Goal: Transaction & Acquisition: Book appointment/travel/reservation

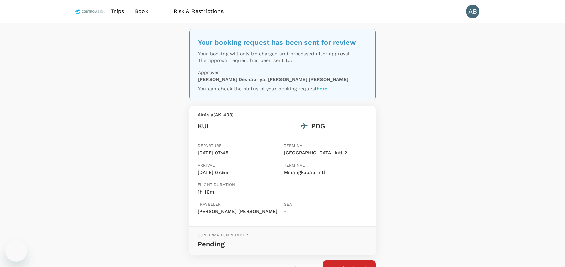
click at [117, 106] on div "Your booking request has been sent for review Your booking will only be charged…" at bounding box center [282, 160] width 565 height 275
click at [142, 9] on span "Book" at bounding box center [141, 11] width 13 height 8
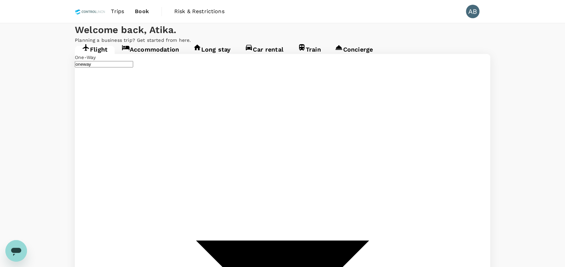
type input "Kuala Lumpur Intl (KUL)"
type input "Minangkabau Intl (PDG)"
type input "Kuala Lumpur Intl ([GEOGRAPHIC_DATA])"
type input "Minangkabau Intl (PDG)"
type input "Kuala Lumpur Intl ([GEOGRAPHIC_DATA])"
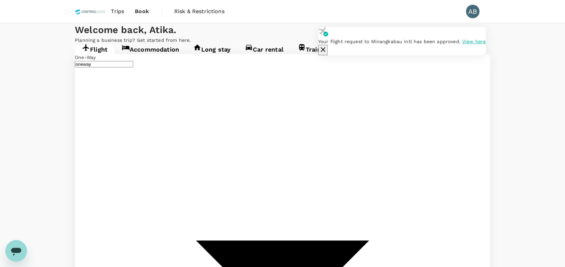
type input "Minangkabau Intl (PDG)"
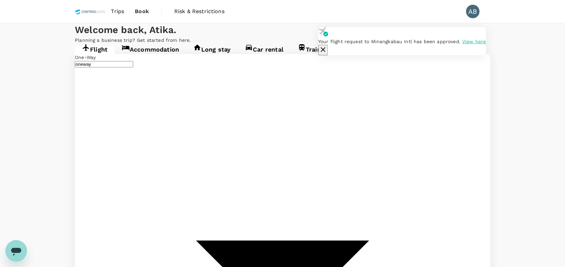
type input "Bintulu (BTU)"
type input "Minangkabau Intl (PDG)"
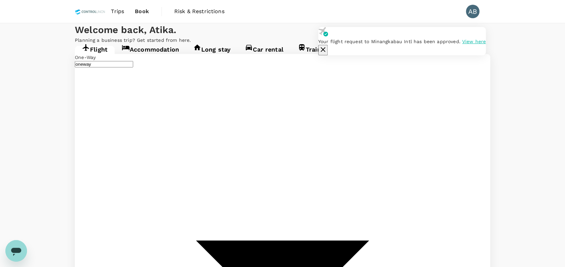
type input "Kuala Lumpur Intl ([GEOGRAPHIC_DATA])"
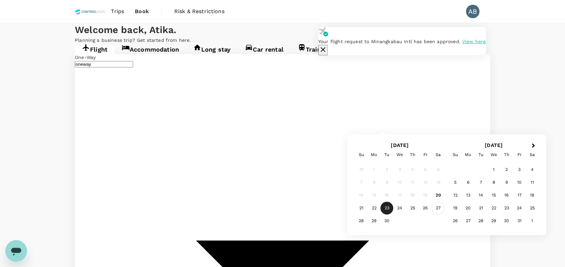
type input "Bintulu (BTU)"
click at [437, 207] on div "27" at bounding box center [438, 208] width 13 height 13
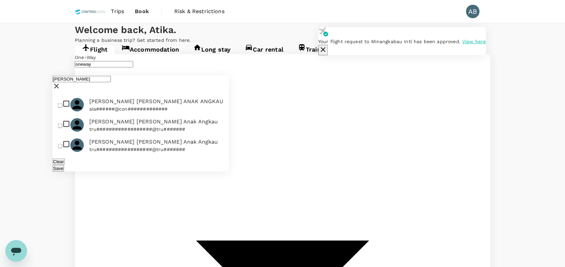
type input "aida"
click at [62, 103] on input "checkbox" at bounding box center [60, 105] width 4 height 4
checkbox input "true"
click at [64, 165] on button "Save" at bounding box center [58, 168] width 11 height 6
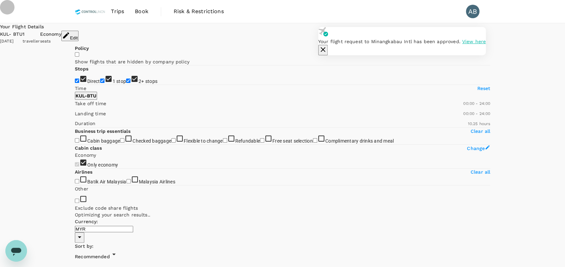
click at [100, 83] on input "1 stop" at bounding box center [102, 81] width 4 height 4
checkbox input "false"
click at [126, 83] on input "2+ stops" at bounding box center [128, 81] width 4 height 4
checkbox input "false"
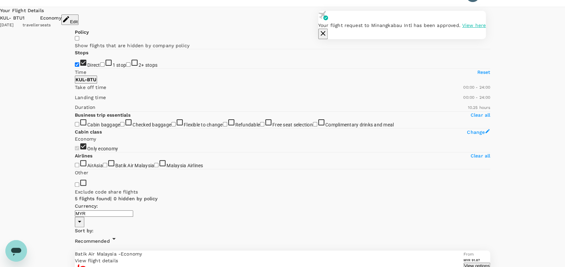
scroll to position [17, 0]
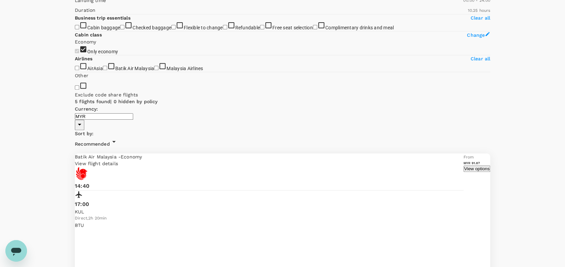
scroll to position [133, 0]
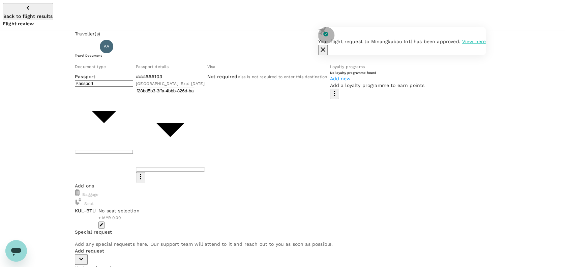
click at [327, 45] on icon "button" at bounding box center [323, 49] width 8 height 8
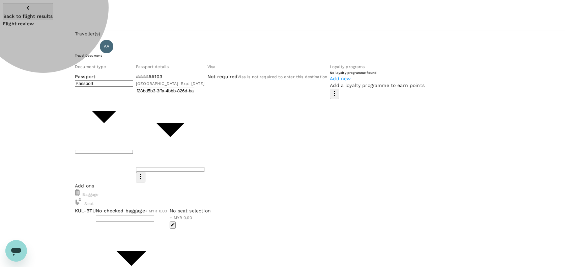
type input "2 - 88.11"
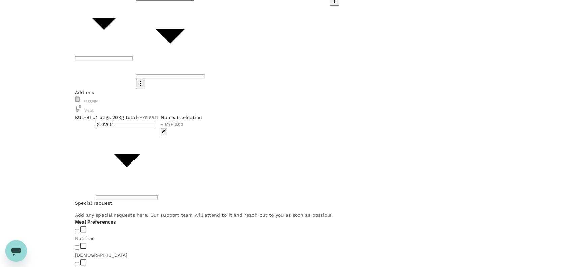
scroll to position [94, 0]
click at [79, 245] on input "checkbox" at bounding box center [77, 247] width 4 height 4
checkbox input "true"
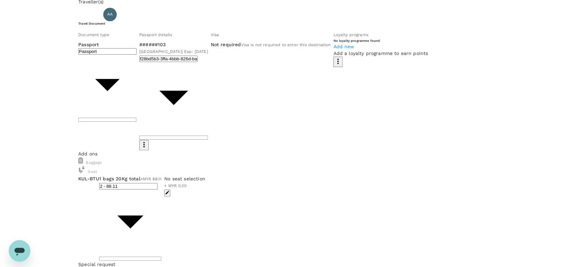
scroll to position [0, 0]
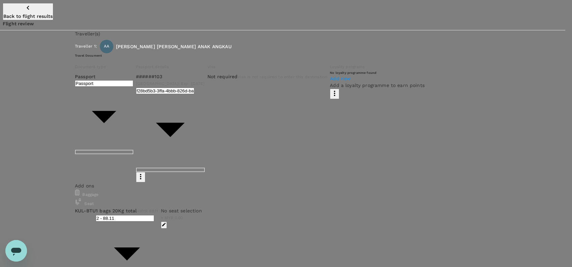
type input "9e254831-a140-43d4-90d9-f4bdc71b84d3"
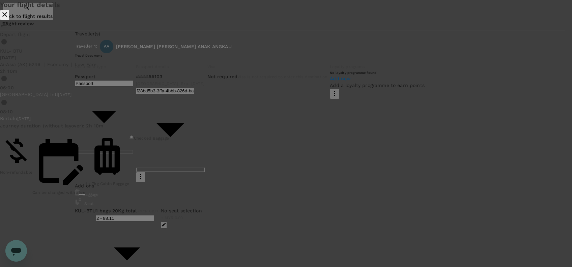
click at [7, 17] on icon "close" at bounding box center [4, 14] width 5 height 5
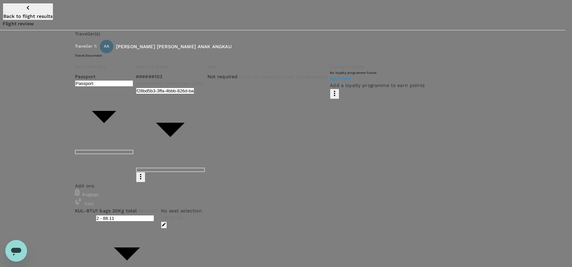
paste textarea "Hi @Hariz / @Chathuranga, Requesting your approval for the flight below: PRJ NO…"
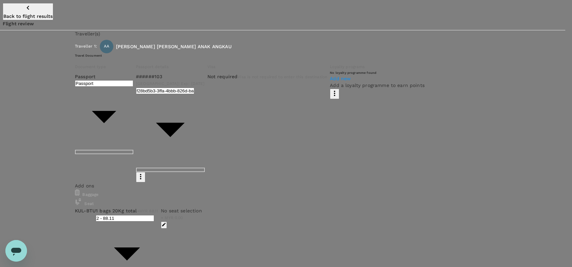
type textarea "Hi @Hariz / @Chathuranga, Requesting your approval for the flight below: PRJ NO…"
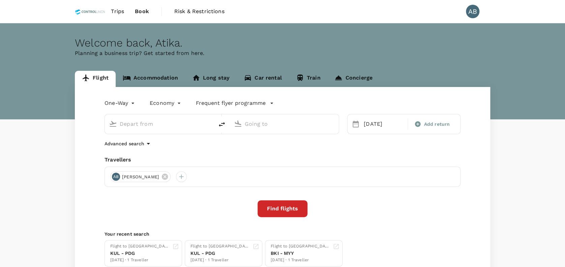
type input "Kuala Lumpur Intl (KUL)"
type input "Bintulu (BTU)"
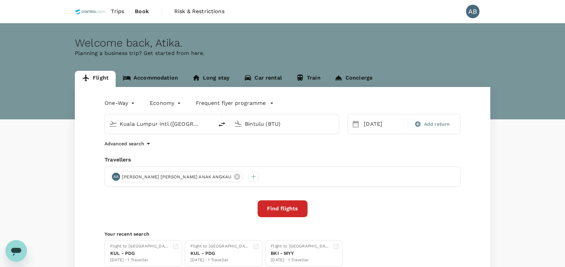
click at [291, 210] on button "Find flights" at bounding box center [282, 208] width 50 height 17
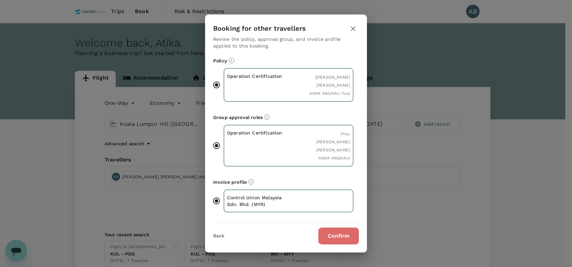
click at [339, 227] on button "Confirm" at bounding box center [338, 235] width 40 height 17
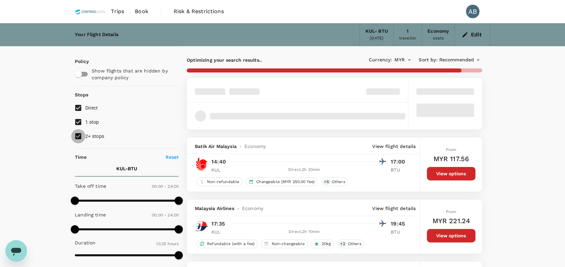
click at [78, 136] on input "2+ stops" at bounding box center [78, 136] width 14 height 14
checkbox input "false"
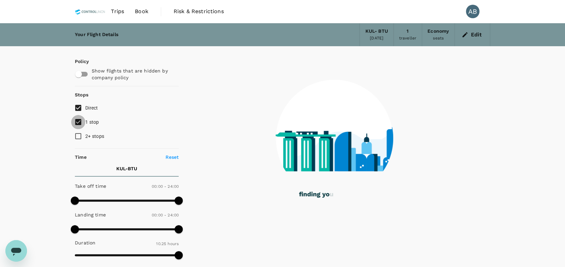
click at [78, 124] on input "1 stop" at bounding box center [78, 122] width 14 height 14
checkbox input "false"
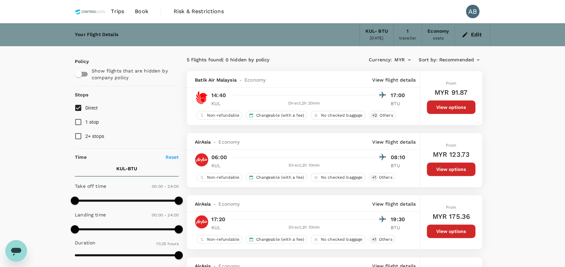
click at [504, 51] on div "Your Flight Details KUL - BTU 27 Sep 2025 1 traveller Economy seats Edit Policy…" at bounding box center [282, 266] width 565 height 487
click at [451, 167] on button "View options" at bounding box center [451, 168] width 49 height 13
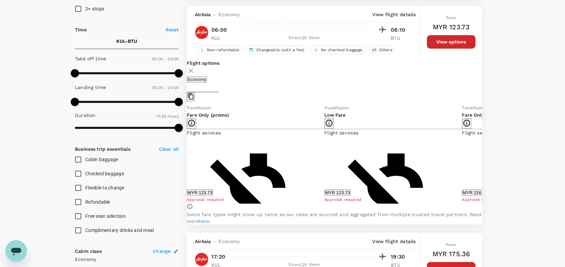
scroll to position [133, 0]
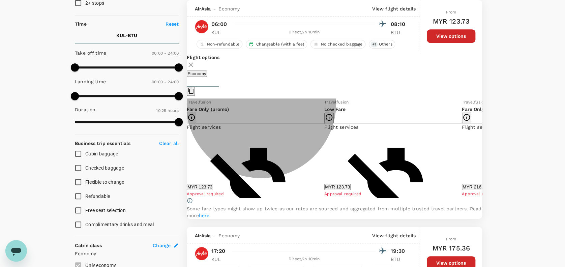
click at [213, 186] on button "MYR 123.73" at bounding box center [200, 187] width 26 height 6
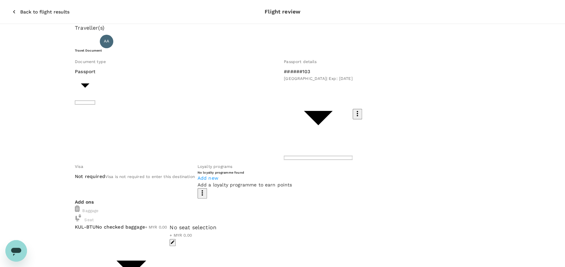
click at [80, 199] on div "Add ons Baggage Seat KUL - BTU No checked baggage + MYR 0.00 ​ No seat selectio…" at bounding box center [282, 255] width 415 height 113
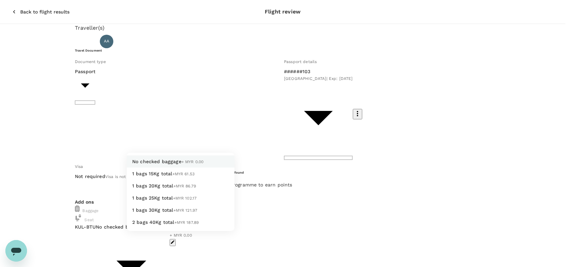
click at [150, 188] on span "1 bags 20Kg total" at bounding box center [152, 185] width 41 height 5
type input "2 - 86.79"
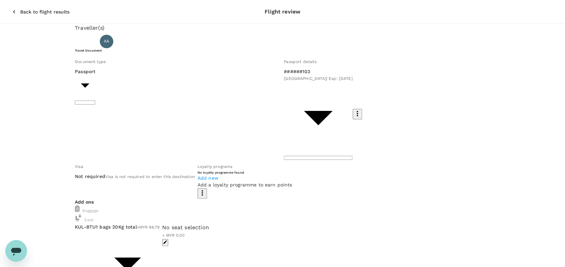
scroll to position [18, 0]
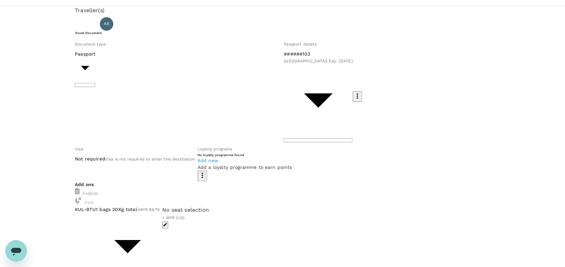
checkbox input "true"
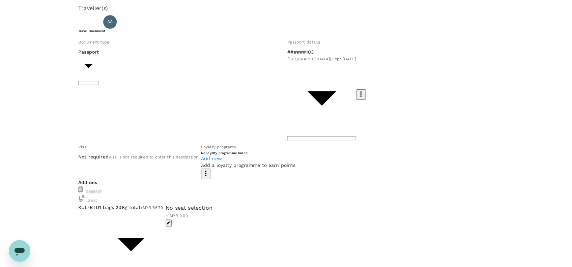
scroll to position [0, 0]
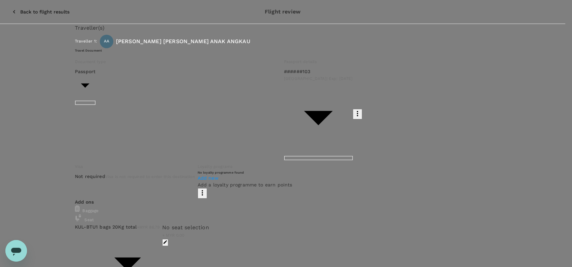
type input "9e254831-a140-43d4-90d9-f4bdc71b84d3"
paste textarea "Hi @Hariz / @Chathuranga, Requesting your approval for the flight below: PRJ NO…"
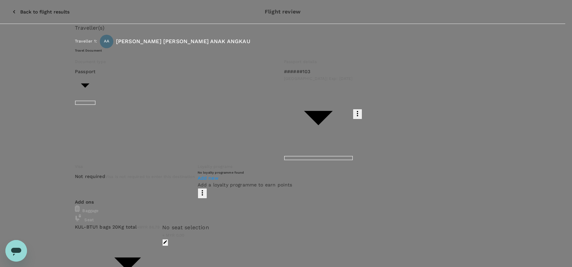
scroll to position [18, 0]
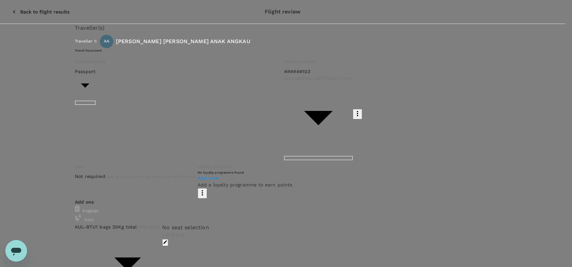
drag, startPoint x: 216, startPoint y: 125, endPoint x: 226, endPoint y: 134, distance: 14.3
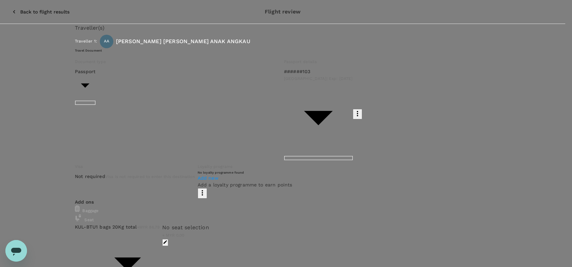
drag, startPoint x: 260, startPoint y: 133, endPoint x: 227, endPoint y: 126, distance: 33.9
paste textarea "Book early to secure lower price. Will inform after client approval to proceed."
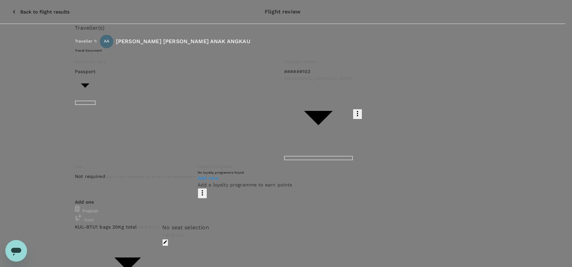
scroll to position [77, 0]
drag, startPoint x: 234, startPoint y: 134, endPoint x: 98, endPoint y: 129, distance: 136.3
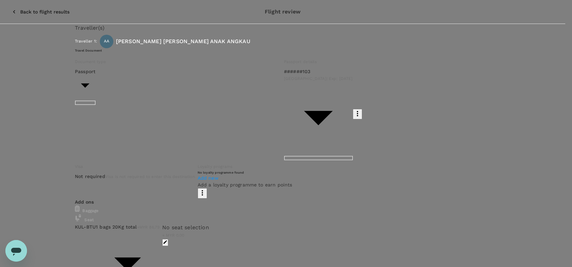
paste textarea "REMARKS: This is one way ticket (return), connecting flight to Bintulu. Current…"
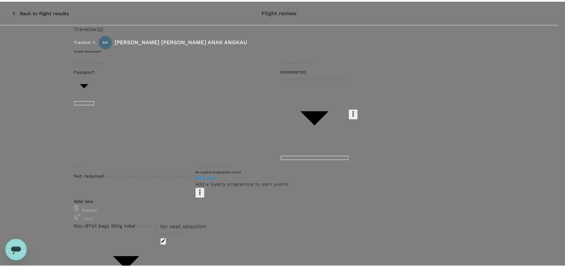
scroll to position [36, 0]
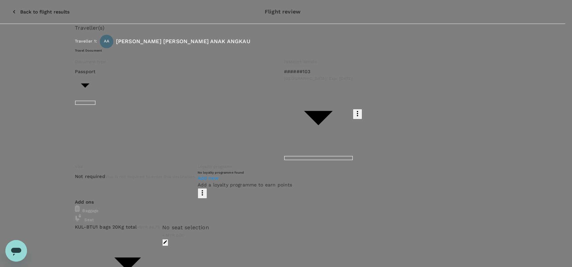
type textarea "Hi @Hariz / @Chathuranga, Requesting your approval for the flight below: REMARK…"
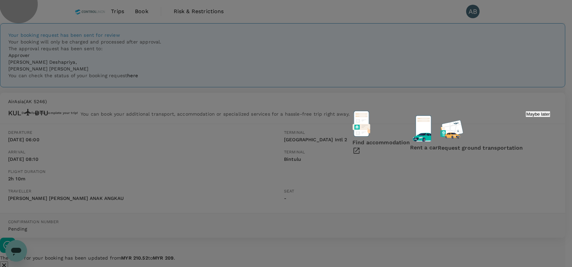
click at [526, 117] on p "Maybe later" at bounding box center [538, 114] width 24 height 5
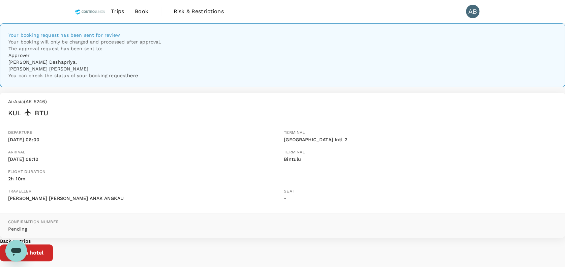
scroll to position [49, 0]
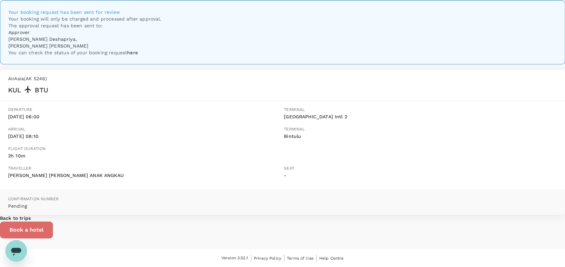
click at [53, 221] on button "Book a hotel" at bounding box center [26, 229] width 53 height 17
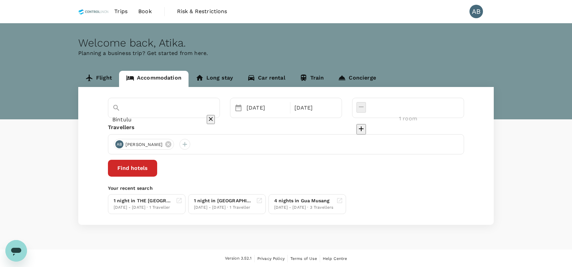
type input "Hotel 99 Sepang KLIA"
click at [279, 110] on div "20 Sep" at bounding box center [266, 107] width 45 height 13
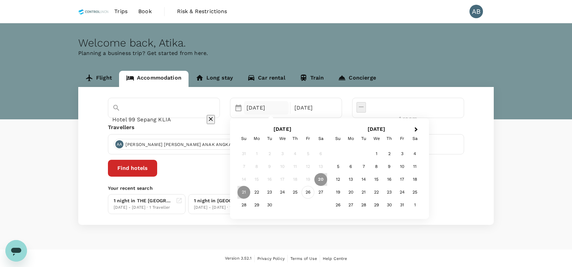
click at [314, 189] on div "26" at bounding box center [307, 192] width 13 height 13
click at [327, 191] on div "27" at bounding box center [320, 192] width 13 height 13
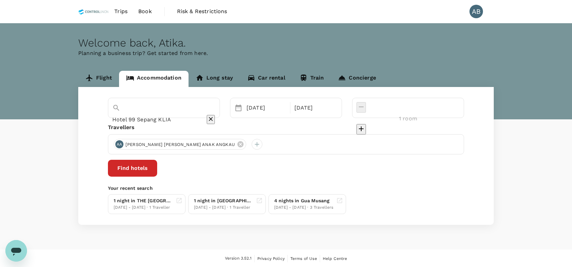
click at [366, 127] on div "Travellers" at bounding box center [286, 127] width 356 height 8
click at [157, 167] on button "Find hotels" at bounding box center [132, 168] width 49 height 17
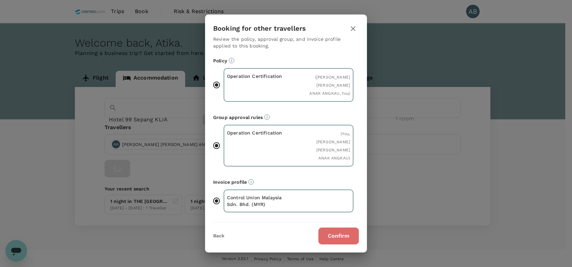
click at [331, 227] on button "Confirm" at bounding box center [338, 235] width 40 height 17
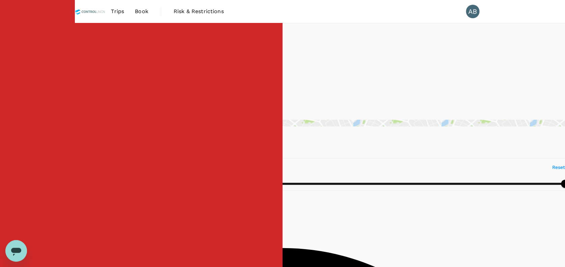
type input "497.7"
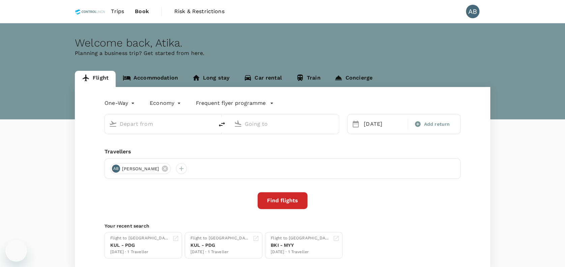
type input "Kuala Lumpur Intl ([GEOGRAPHIC_DATA])"
type input "Bintulu (BTU)"
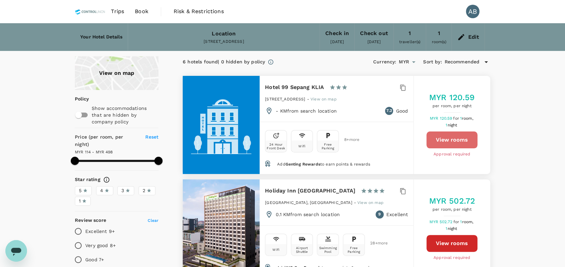
click at [455, 139] on button "View rooms" at bounding box center [451, 139] width 51 height 17
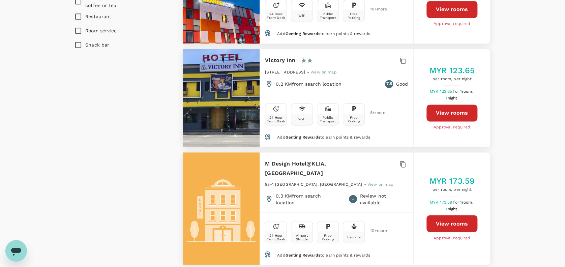
scroll to position [440, 0]
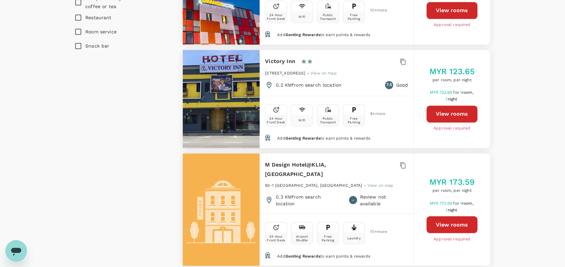
type input "497.7"
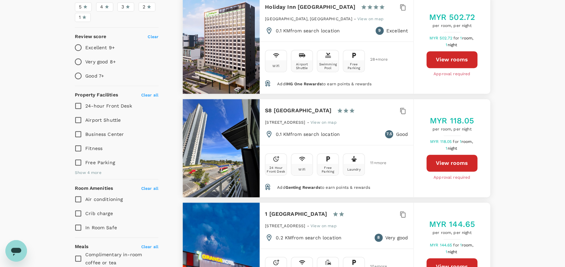
scroll to position [0, 0]
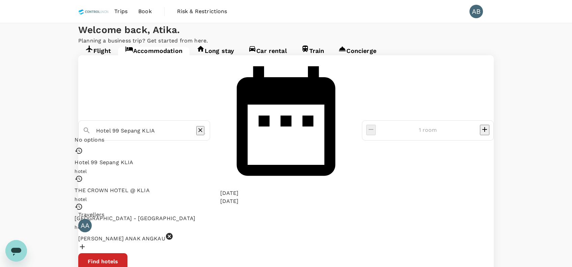
click at [187, 125] on input "Hotel 99 Sepang KLIA" at bounding box center [141, 130] width 91 height 10
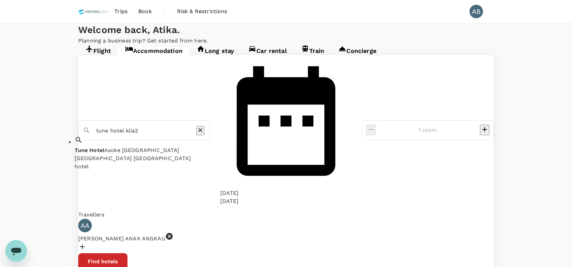
click at [187, 125] on input "tune hotel klia2" at bounding box center [141, 130] width 91 height 10
type input "t"
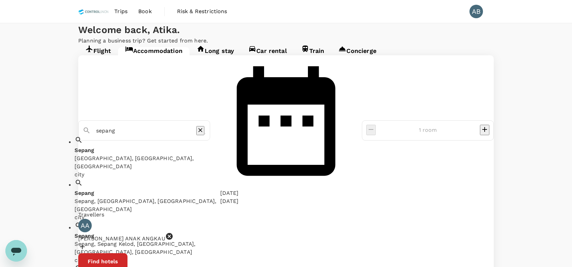
click at [182, 146] on div "Sepang Sepang, Selangor, Malaysia" at bounding box center [151, 158] width 155 height 24
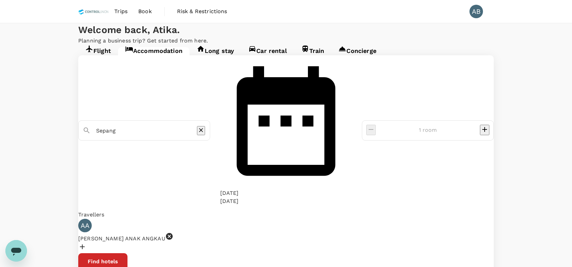
type input "Sepang"
click at [127, 253] on button "Find hotels" at bounding box center [102, 261] width 49 height 17
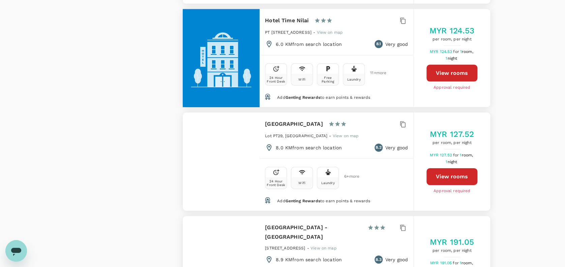
scroll to position [982, 0]
click at [456, 168] on button "View rooms" at bounding box center [451, 176] width 51 height 17
type input "901.17"
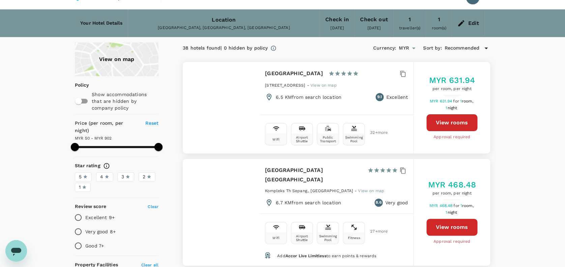
scroll to position [0, 0]
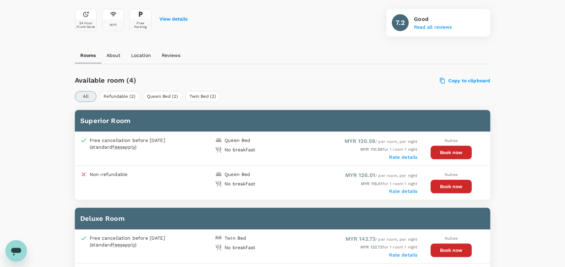
scroll to position [260, 0]
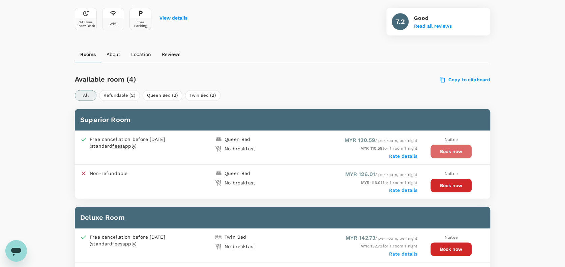
click at [450, 145] on button "Book now" at bounding box center [450, 151] width 41 height 13
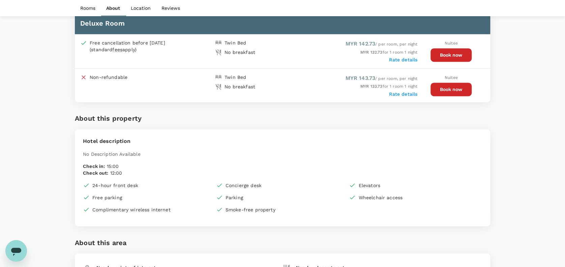
scroll to position [461, 0]
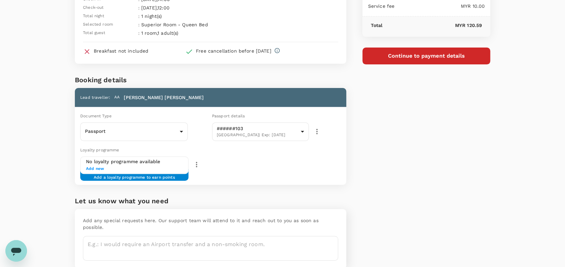
scroll to position [62, 0]
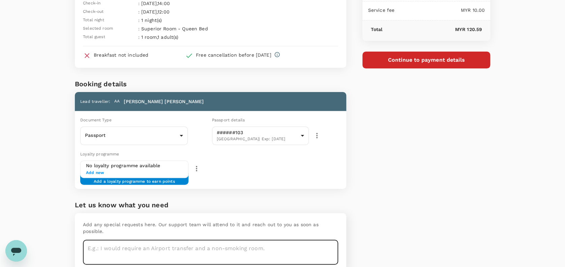
click at [111, 240] on textarea at bounding box center [210, 252] width 255 height 25
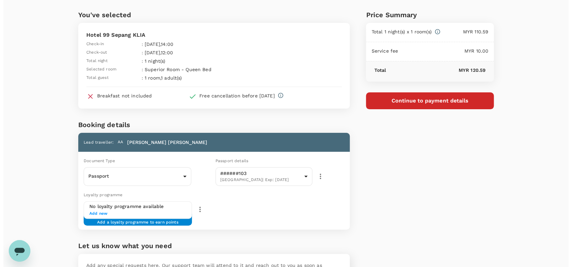
scroll to position [18, 0]
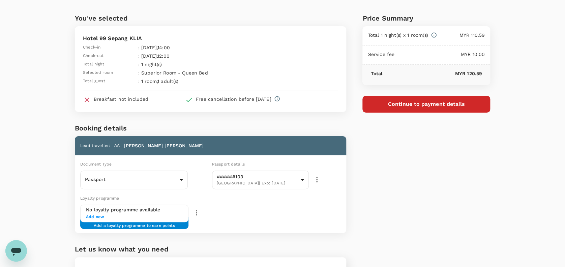
type textarea "Give windows room"
drag, startPoint x: 444, startPoint y: 180, endPoint x: 377, endPoint y: 194, distance: 68.0
click at [377, 194] on div "Price Summary Total 1 night(s) x 1 room(s) MYR 110.59 Service fee MYR 10.00 Tot…" at bounding box center [418, 162] width 144 height 331
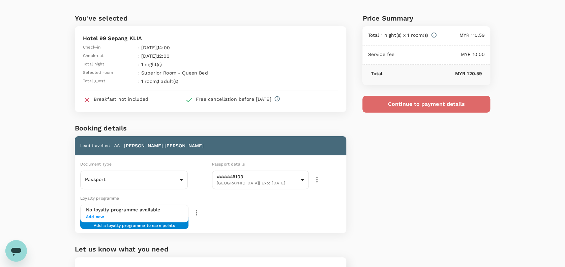
click at [396, 104] on button "Continue to payment details" at bounding box center [426, 104] width 128 height 17
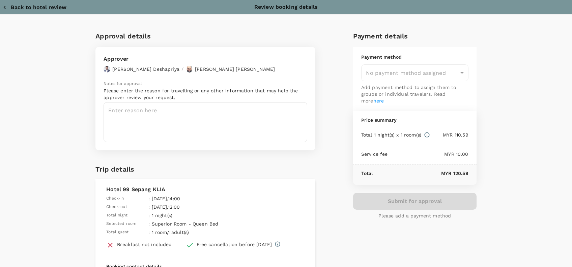
type input "9e254831-a140-43d4-90d9-f4bdc71b84d3"
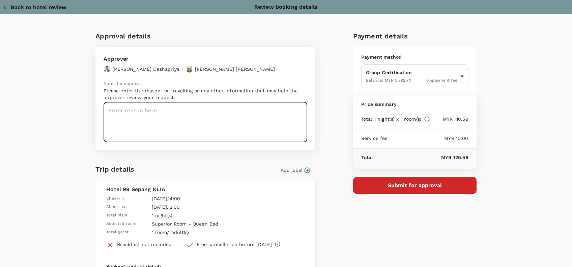
click at [132, 112] on textarea at bounding box center [205, 122] width 204 height 40
paste textarea "Hi @Hariz / @Chathuranga, Requesting your approval for the flight below: REMARK…"
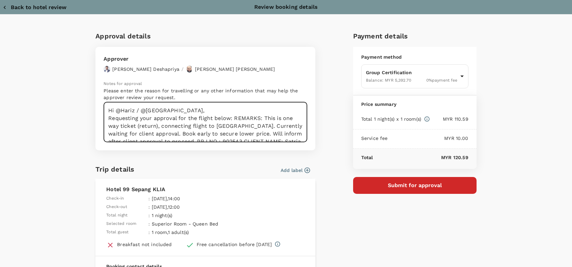
click at [231, 119] on textarea "Hi @Hariz / @[GEOGRAPHIC_DATA], Requesting your approval for the flight below: …" at bounding box center [205, 122] width 204 height 40
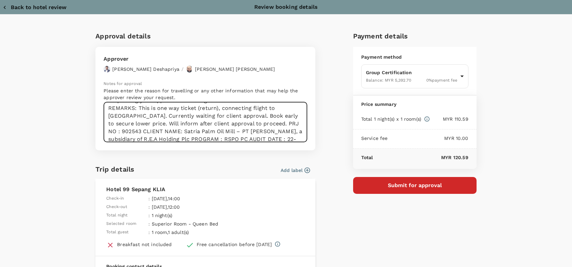
click at [256, 123] on textarea "Hi @Hariz / @Chathuranga, Requesting your approval for the flight below: REMARK…" at bounding box center [205, 122] width 204 height 40
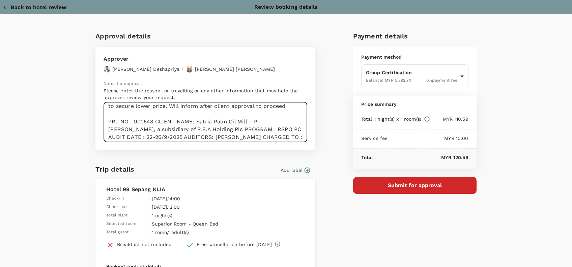
scroll to position [36, 0]
click at [162, 140] on textarea "Hi @Hariz / @Chathuranga, Requesting your approval for the flight below: REMARK…" at bounding box center [205, 122] width 204 height 40
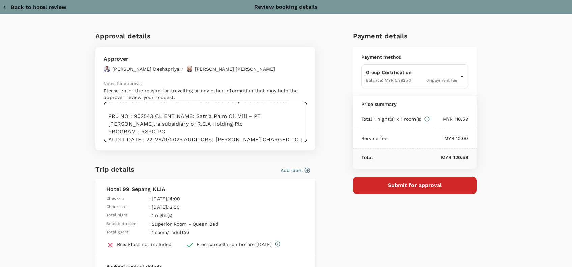
scroll to position [54, 0]
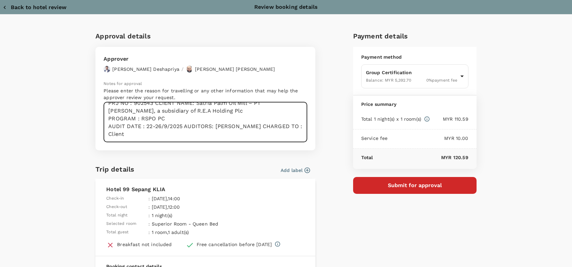
click at [181, 126] on textarea "Hi @Hariz / @Chathuranga, Requesting your approval for the flight below: REMARK…" at bounding box center [205, 122] width 204 height 40
click at [153, 135] on textarea "Hi @Hariz / @Chathuranga, Requesting your approval for the flight below: REMARK…" at bounding box center [205, 122] width 204 height 40
drag, startPoint x: 148, startPoint y: 133, endPoint x: 285, endPoint y: 75, distance: 148.6
click at [285, 75] on div "Approver Chathuranga Iroshan Deshapriya / Muhammad Hariz Bin Abdul Rahman Notes…" at bounding box center [205, 98] width 220 height 103
click at [149, 133] on textarea "Hi @Hariz / @Chathuranga, Requesting your approval for the flight below: REMARK…" at bounding box center [205, 122] width 204 height 40
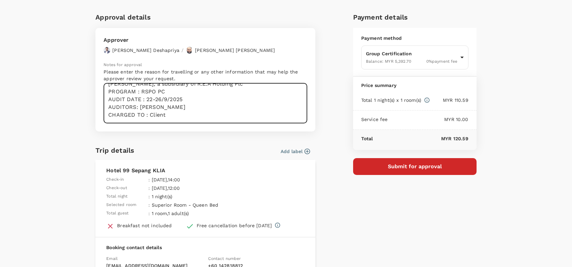
scroll to position [0, 0]
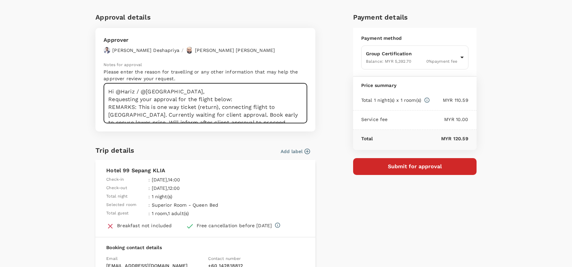
click at [194, 89] on textarea "Hi @Hariz / @Chathuranga, Requesting your approval for the flight below: REMARK…" at bounding box center [205, 103] width 204 height 40
drag, startPoint x: 135, startPoint y: 100, endPoint x: 127, endPoint y: 109, distance: 11.5
click at [127, 109] on textarea "Hi @Hariz / @Chathuranga, Requesting your approval for the flight below: REMARK…" at bounding box center [205, 103] width 204 height 40
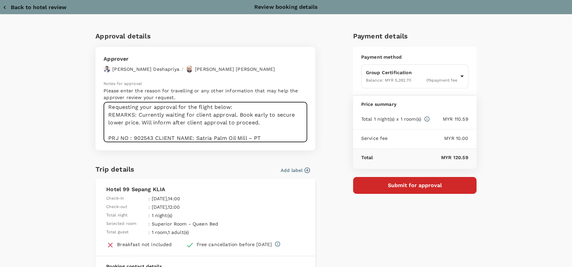
scroll to position [0, 0]
type textarea "Hi @Hariz / @Chathuranga, Requesting your approval for the flight below: REMARK…"
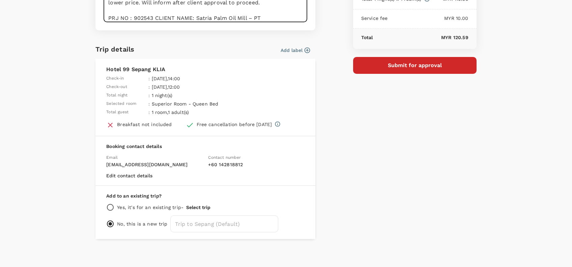
scroll to position [122, 0]
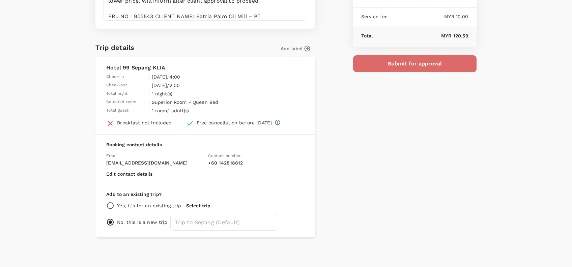
click at [406, 62] on button "Submit for approval" at bounding box center [414, 63] width 123 height 17
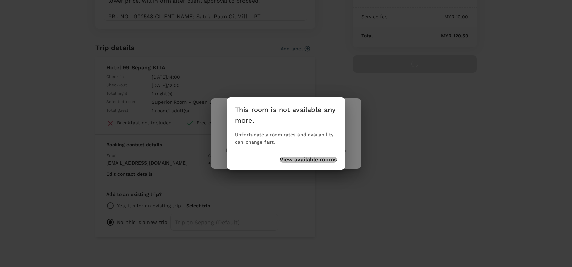
click at [325, 161] on button "View available rooms" at bounding box center [307, 160] width 57 height 6
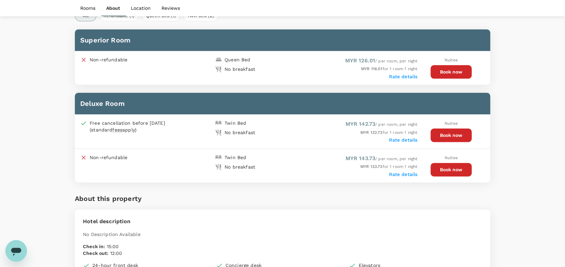
scroll to position [310, 0]
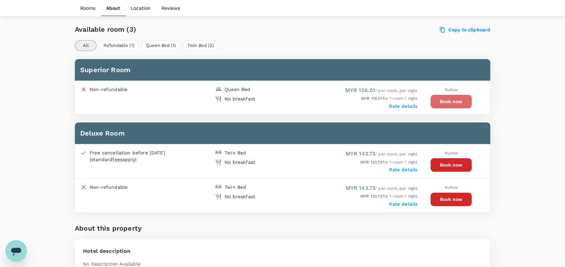
click at [458, 100] on button "Book now" at bounding box center [450, 101] width 41 height 13
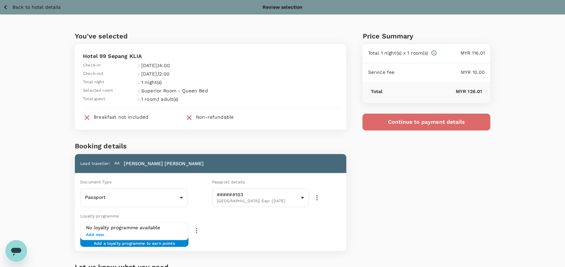
click at [434, 120] on button "Continue to payment details" at bounding box center [426, 122] width 128 height 17
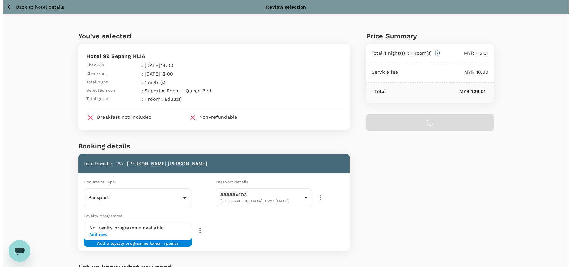
scroll to position [88, 0]
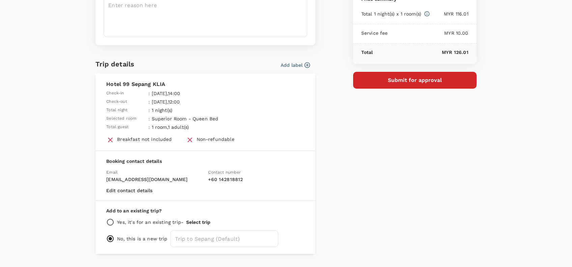
scroll to position [31, 0]
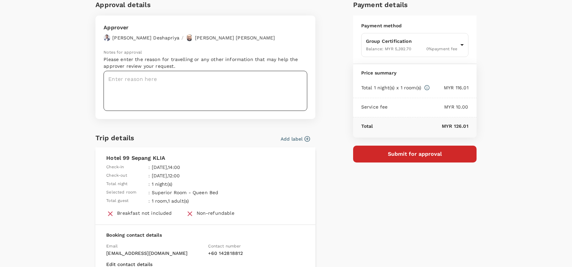
click at [130, 75] on textarea at bounding box center [205, 91] width 204 height 40
paste textarea "From Subject Received Size Categories TruTrip Your flight booking request to Bi…"
type textarea "From Subject Received Size Categories TruTrip Your flight booking request to Bi…"
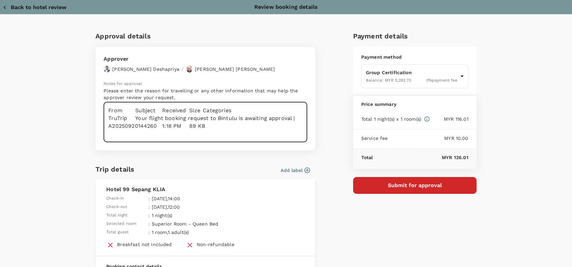
scroll to position [2, 0]
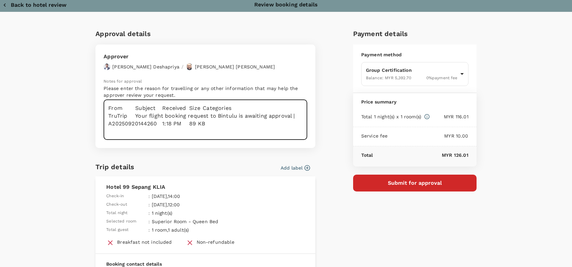
drag, startPoint x: 215, startPoint y: 125, endPoint x: 78, endPoint y: 103, distance: 139.0
click at [78, 103] on div "Approval details Approver Chathuranga Iroshan Deshapriya / Muhammad Hariz Bin A…" at bounding box center [285, 192] width 415 height 328
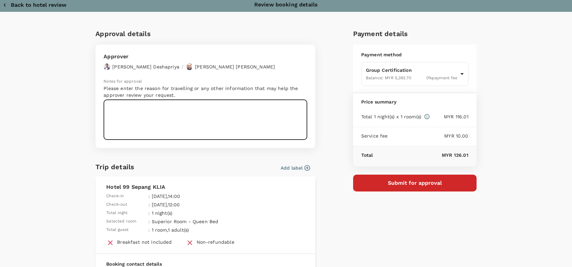
paste textarea "From Subject Received Size Categories TruTrip Your flight booking request to Bi…"
type textarea "From Subject Received Size Categories TruTrip Your flight booking request to Bi…"
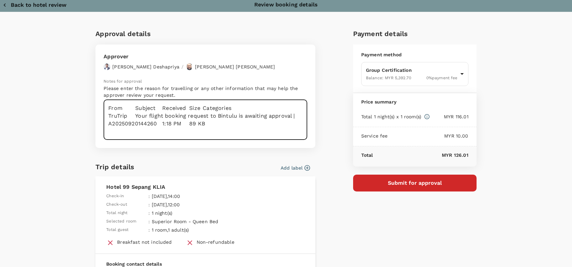
drag, startPoint x: 220, startPoint y: 124, endPoint x: 96, endPoint y: 104, distance: 126.3
click at [96, 104] on div "Approver Chathuranga Iroshan Deshapriya / Muhammad Hariz Bin Abdul Rahman Notes…" at bounding box center [205, 95] width 220 height 103
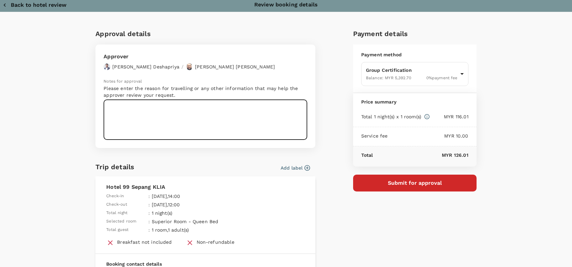
paste textarea "Hi @Hariz / @Chathuranga, Requesting your approval for the flight below: REMARK…"
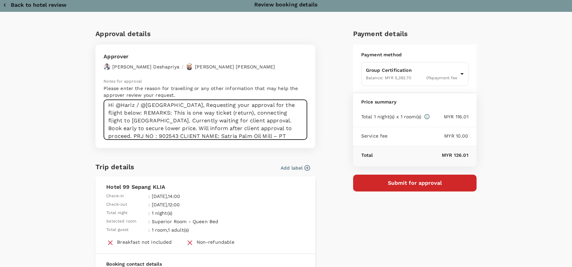
scroll to position [0, 0]
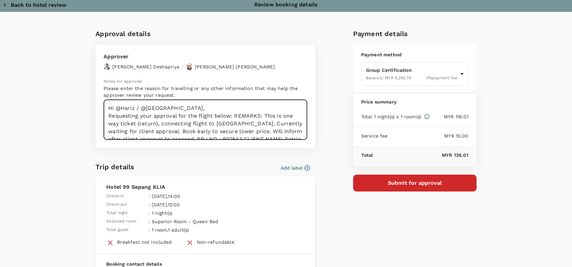
click at [231, 116] on textarea "Hi @Hariz / @Chathuranga, Requesting your approval for the flight below: REMARK…" at bounding box center [205, 120] width 204 height 40
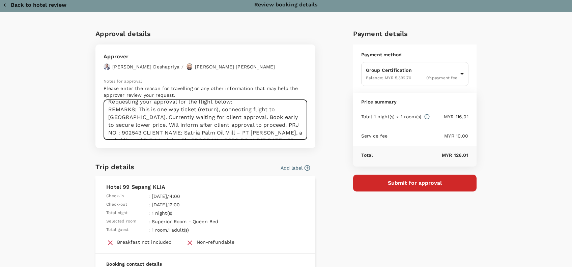
click at [256, 127] on textarea "Hi @Hariz / @Chathuranga, Requesting your approval for the flight below: REMARK…" at bounding box center [205, 120] width 204 height 40
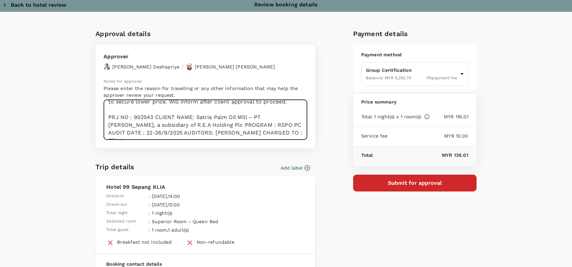
scroll to position [46, 0]
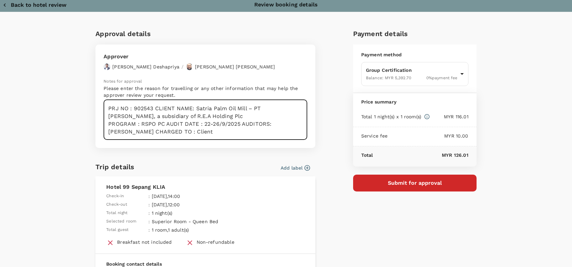
click at [163, 123] on textarea "Hi @Hariz / @Chathuranga, Requesting your approval for the flight below: REMARK…" at bounding box center [205, 120] width 204 height 40
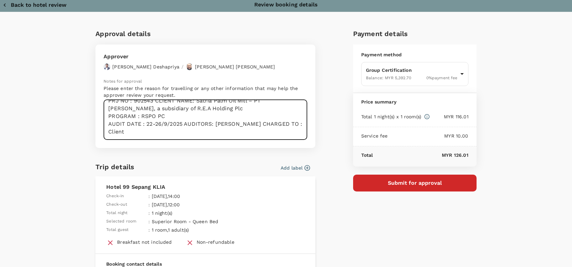
click at [181, 124] on textarea "Hi @Hariz / @Chathuranga, Requesting your approval for the flight below: REMARK…" at bounding box center [205, 120] width 204 height 40
click at [156, 132] on textarea "Hi @Hariz / @Chathuranga, Requesting your approval for the flight below: REMARK…" at bounding box center [205, 120] width 204 height 40
click at [152, 129] on textarea "Hi @Hariz / @Chathuranga, Requesting your approval for the flight below: REMARK…" at bounding box center [205, 120] width 204 height 40
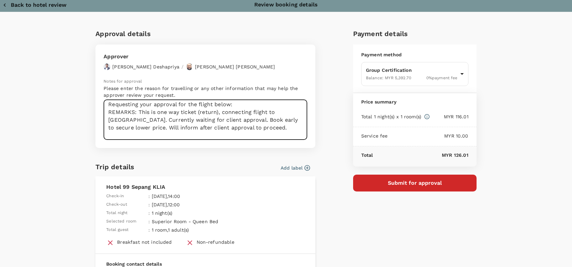
scroll to position [11, 0]
click at [148, 111] on textarea "Hi @Hariz / @Chathuranga, Requesting your approval for the flight below: REMARK…" at bounding box center [205, 120] width 204 height 40
drag, startPoint x: 270, startPoint y: 113, endPoint x: 195, endPoint y: 111, distance: 75.2
click at [195, 111] on textarea "Hi @Hariz / @Chathuranga, Requesting your approval for the flight below: REMARK…" at bounding box center [205, 120] width 204 height 40
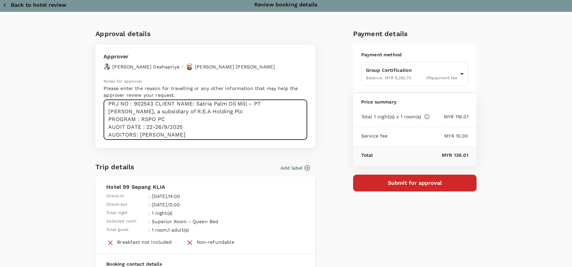
scroll to position [62, 0]
type textarea "Hi @Hariz / @Chathuranga, Requesting your approval for the flight below: REMARK…"
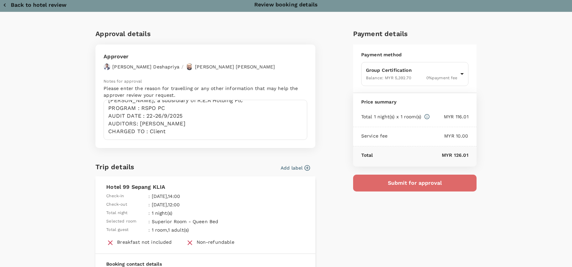
click at [429, 188] on button "Submit for approval" at bounding box center [414, 183] width 123 height 17
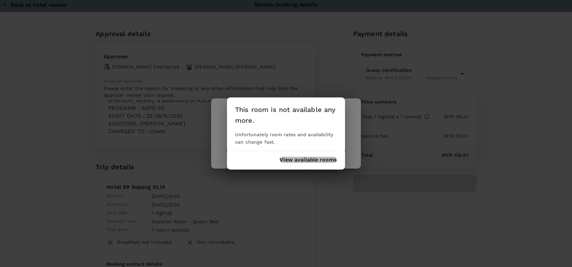
click at [308, 161] on button "View available rooms" at bounding box center [307, 160] width 57 height 6
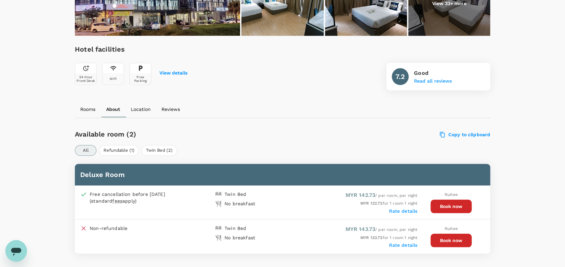
scroll to position [205, 0]
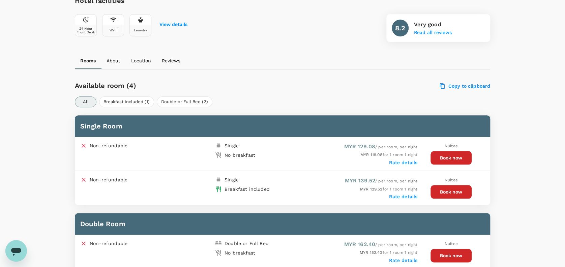
scroll to position [254, 0]
click at [450, 159] on button "Book now" at bounding box center [450, 157] width 41 height 13
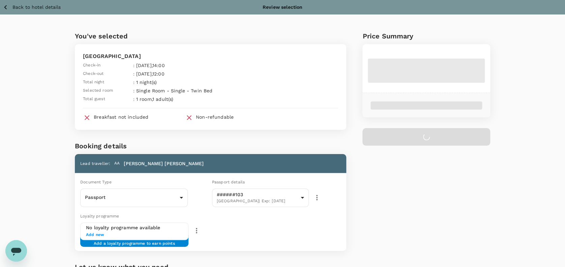
click at [3, 6] on icon "button" at bounding box center [5, 7] width 8 height 8
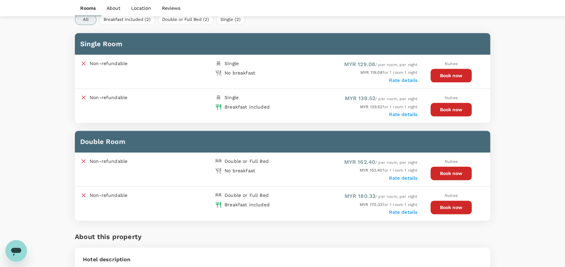
scroll to position [336, 0]
click at [456, 107] on button "Book now" at bounding box center [450, 109] width 41 height 13
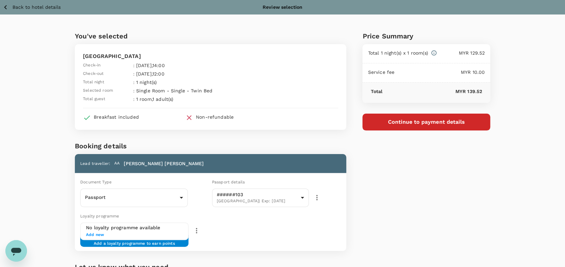
click at [423, 227] on div "Price Summary Total 1 night(s) x 1 room(s) MYR 129.52 Service fee MYR 10.00 Tot…" at bounding box center [418, 179] width 144 height 331
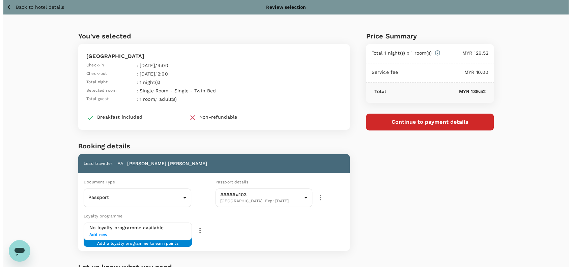
scroll to position [88, 0]
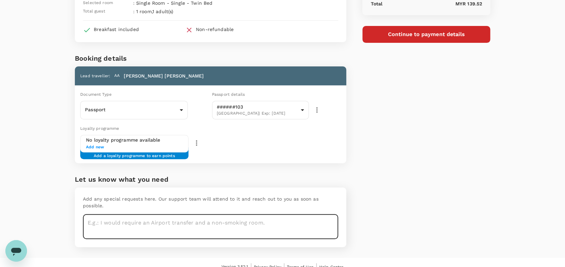
click at [147, 214] on textarea at bounding box center [210, 226] width 255 height 25
type textarea "Request window room if available"
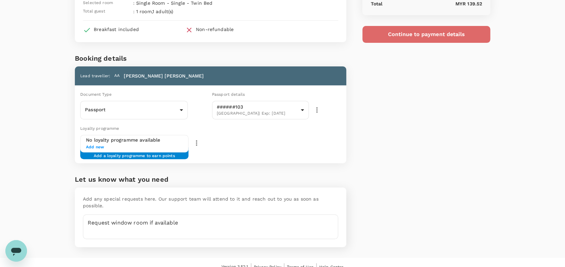
click at [410, 37] on button "Continue to payment details" at bounding box center [426, 34] width 128 height 17
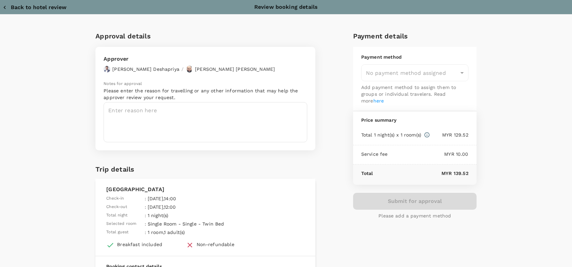
type input "9e254831-a140-43d4-90d9-f4bdc71b84d3"
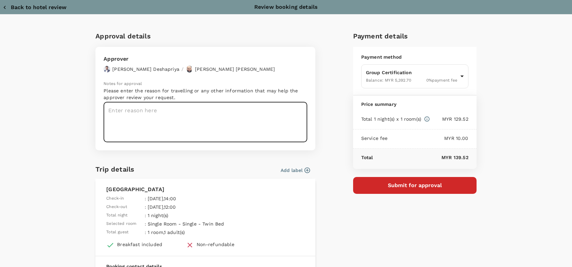
click at [109, 111] on textarea at bounding box center [205, 122] width 204 height 40
paste textarea "Hi @Hariz / @[GEOGRAPHIC_DATA], Requesting your approval for the flight below: …"
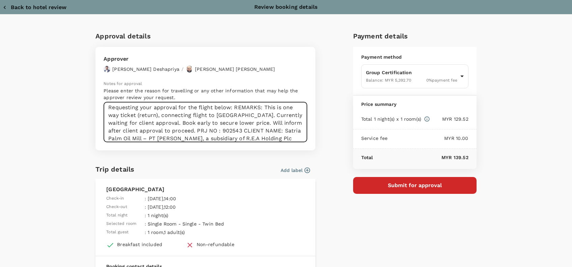
scroll to position [19, 0]
click at [231, 107] on textarea "Hi @Hariz / @Chathuranga, Requesting your approval for the flight below: REMARK…" at bounding box center [205, 122] width 204 height 40
click at [260, 122] on textarea "Hi @Hariz / @Chathuranga, Requesting your approval for the flight below: REMARK…" at bounding box center [205, 122] width 204 height 40
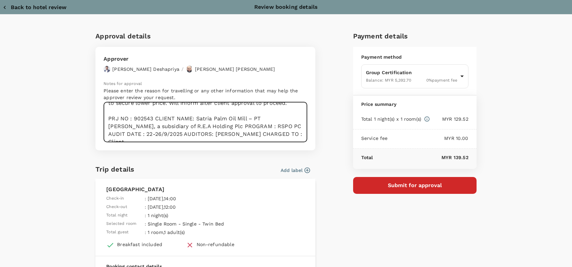
scroll to position [54, 0]
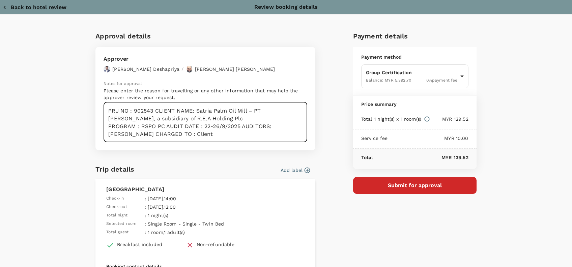
click at [162, 127] on textarea "Hi @Hariz / @Chathuranga, Requesting your approval for the flight below: REMARK…" at bounding box center [205, 122] width 204 height 40
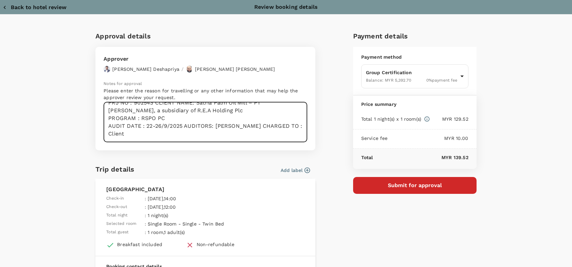
click at [182, 127] on textarea "Hi @Hariz / @Chathuranga, Requesting your approval for the flight below: REMARK…" at bounding box center [205, 122] width 204 height 40
click at [154, 134] on textarea "Hi @Hariz / @Chathuranga, Requesting your approval for the flight below: REMARK…" at bounding box center [205, 122] width 204 height 40
click at [151, 130] on textarea "Hi @Hariz / @Chathuranga, Requesting your approval for the flight below: REMARK…" at bounding box center [205, 122] width 204 height 40
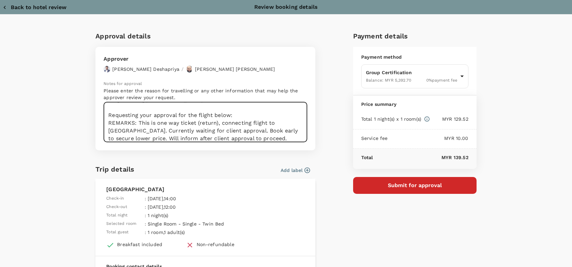
scroll to position [11, 0]
drag, startPoint x: 216, startPoint y: 123, endPoint x: 155, endPoint y: 121, distance: 61.0
click at [155, 121] on textarea "Hi @Hariz / @Chathuranga, Requesting your approval for the flight below: REMARK…" at bounding box center [205, 122] width 204 height 40
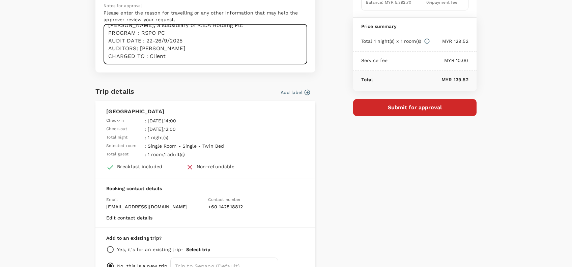
scroll to position [84, 0]
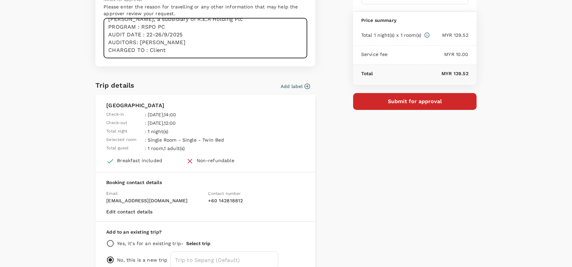
type textarea "Hi @Hariz / @Chathuranga, Requesting your approval for the flight below: REMARK…"
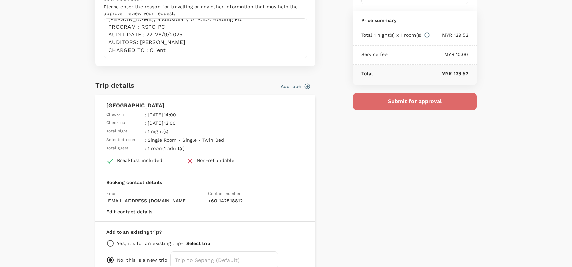
click at [407, 102] on button "Submit for approval" at bounding box center [414, 101] width 123 height 17
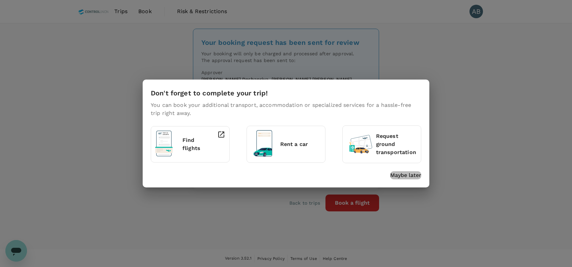
click at [413, 178] on p "Maybe later" at bounding box center [405, 175] width 31 height 8
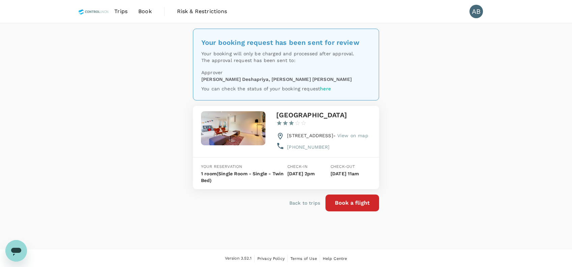
click at [124, 10] on span "Trips" at bounding box center [120, 11] width 13 height 8
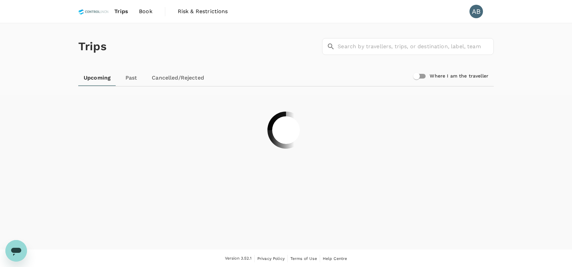
click at [145, 11] on span "Book" at bounding box center [145, 11] width 13 height 8
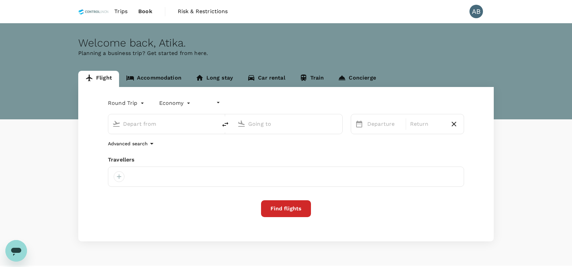
type input "undefined, undefined (any)"
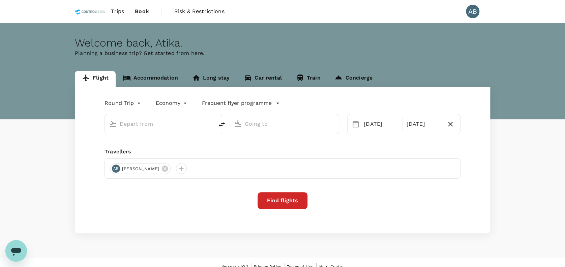
type input "oneway"
type input "Kuala Lumpur Intl ([GEOGRAPHIC_DATA])"
type input "Bintulu (BTU)"
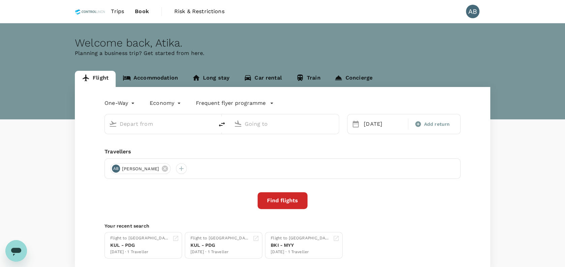
type input "Kuala Lumpur Intl ([GEOGRAPHIC_DATA])"
type input "Bintulu (BTU)"
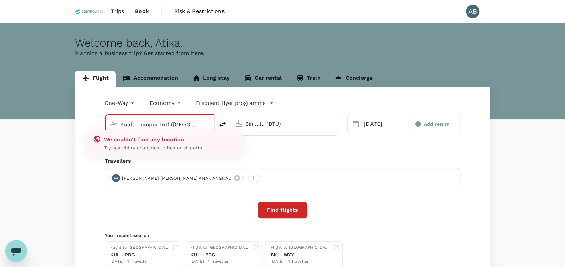
type input "Kuala Lumpur Intl ([GEOGRAPHIC_DATA])"
click at [334, 151] on div "One-Way oneway Economy economy Frequent flyer programme [GEOGRAPHIC_DATA] Intl …" at bounding box center [282, 183] width 415 height 192
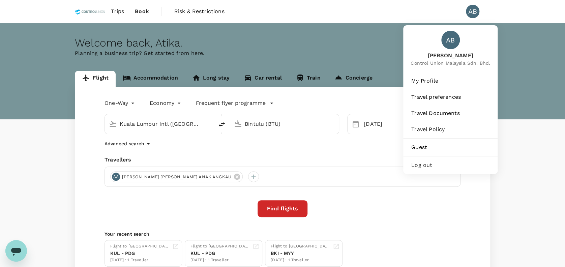
click at [477, 12] on div "AB" at bounding box center [472, 11] width 13 height 13
click at [420, 149] on span "Guest" at bounding box center [450, 147] width 78 height 8
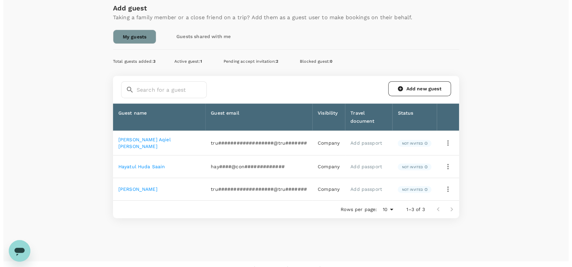
scroll to position [113, 0]
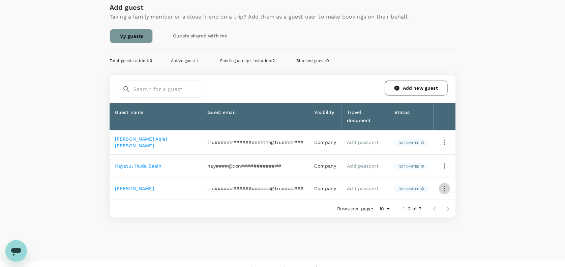
click at [446, 184] on icon "button" at bounding box center [444, 188] width 8 height 8
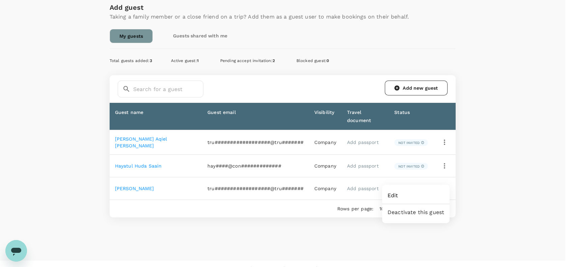
click at [392, 196] on span "Edit" at bounding box center [415, 195] width 57 height 8
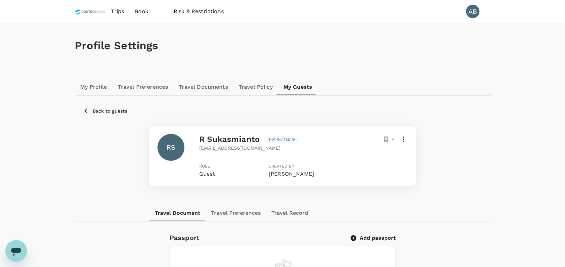
click at [144, 11] on span "Book" at bounding box center [141, 11] width 13 height 8
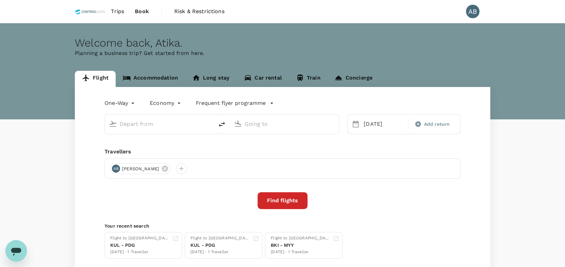
type input "Kuala Lumpur Intl (KUL)"
type input "Bintulu (BTU)"
type input "Kuala Lumpur Intl (KUL)"
type input "Bintulu (BTU)"
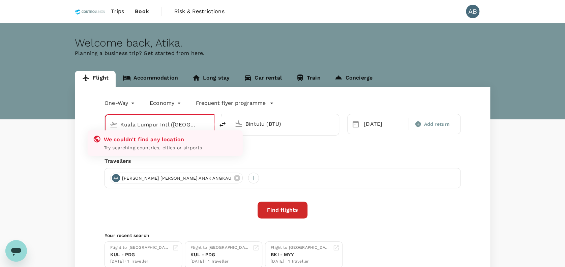
type input "Kuala Lumpur Intl (KUL)"
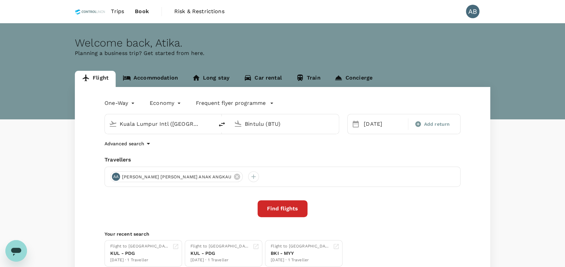
click at [180, 176] on span "AIDA LYDIA ANAK ANGKAU" at bounding box center [176, 177] width 117 height 7
click at [234, 175] on icon at bounding box center [237, 177] width 6 height 6
click at [116, 171] on div at bounding box center [282, 176] width 356 height 20
click at [116, 177] on div at bounding box center [115, 176] width 11 height 11
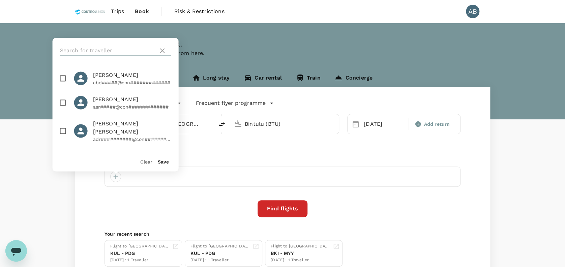
click at [82, 49] on input "text" at bounding box center [108, 50] width 96 height 11
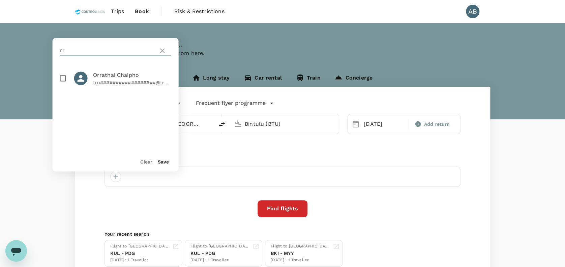
type input "r"
type input "sukas"
click at [62, 78] on input "checkbox" at bounding box center [63, 78] width 14 height 14
checkbox input "true"
click at [163, 161] on button "Save" at bounding box center [163, 161] width 11 height 5
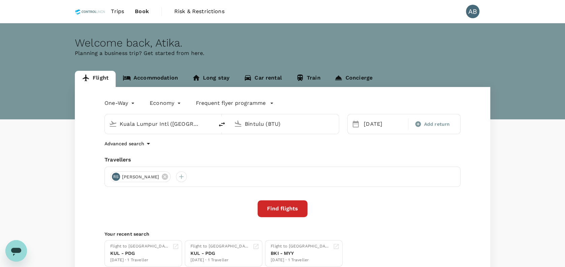
click at [189, 123] on input "Kuala Lumpur Intl (KUL)" at bounding box center [160, 124] width 80 height 10
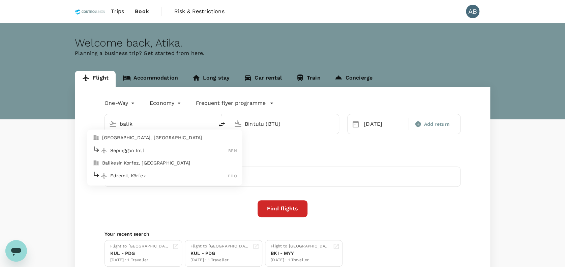
click at [146, 136] on p "Balikpapan, Indonesia" at bounding box center [169, 137] width 135 height 7
type input "Balikpapan, [GEOGRAPHIC_DATA] (any)"
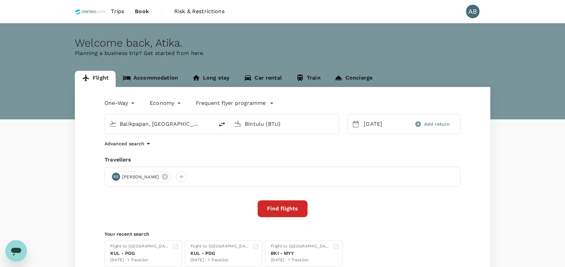
click at [290, 126] on input "Bintulu (BTU)" at bounding box center [285, 124] width 80 height 10
click at [271, 151] on p "Soekarno-Hatta Intl" at bounding box center [294, 150] width 118 height 7
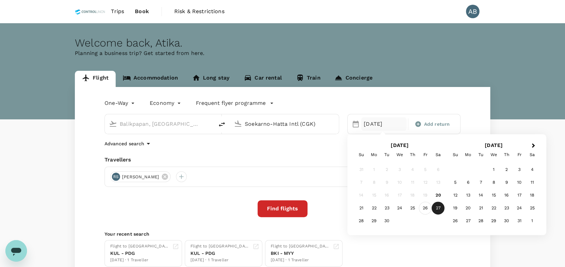
type input "Soekarno-Hatta Intl (CGK)"
click at [425, 208] on div "26" at bounding box center [425, 208] width 13 height 13
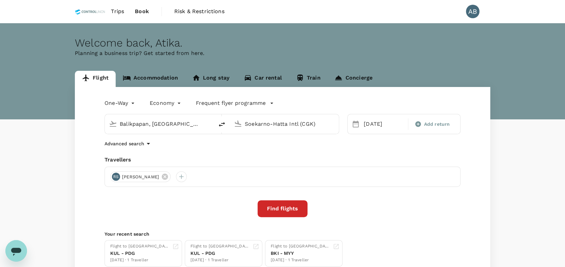
click at [221, 151] on div "One-Way oneway Economy economy Frequent flyer programme Balikpapan, Indonesia (…" at bounding box center [282, 182] width 415 height 190
click at [285, 211] on button "Find flights" at bounding box center [282, 208] width 50 height 17
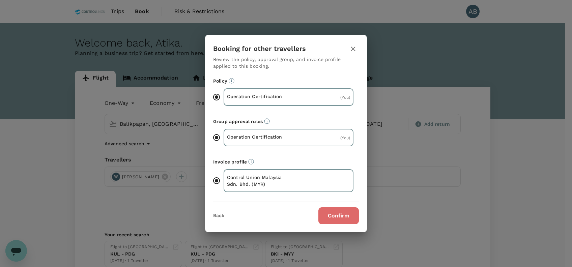
click at [338, 217] on button "Confirm" at bounding box center [338, 215] width 40 height 17
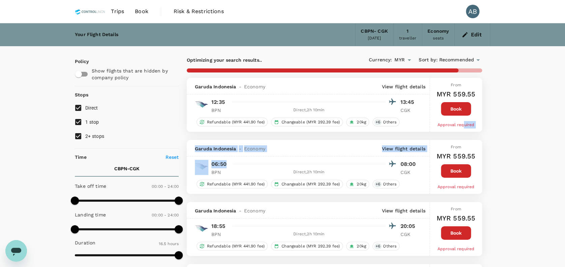
drag, startPoint x: 288, startPoint y: 168, endPoint x: 478, endPoint y: 127, distance: 193.9
type input "1235"
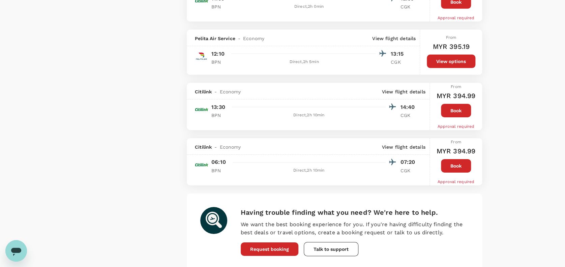
scroll to position [1061, 0]
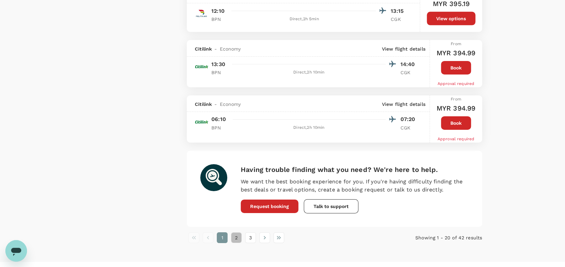
click at [236, 232] on button "2" at bounding box center [236, 237] width 11 height 11
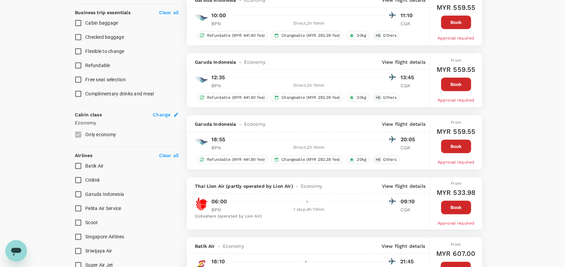
scroll to position [267, 0]
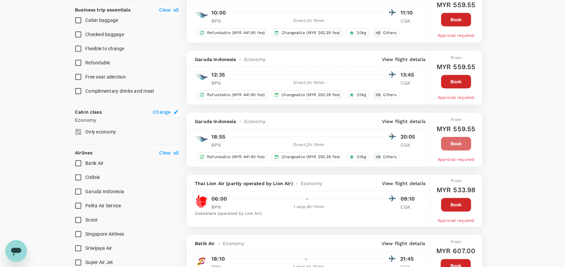
click at [456, 146] on button "Book" at bounding box center [456, 143] width 30 height 13
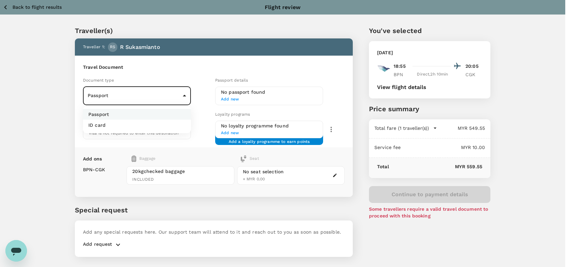
click at [180, 94] on body "Back to flight results Flight review Traveller(s) Traveller 1 : RS R Sukasmiant…" at bounding box center [286, 142] width 572 height 285
click at [116, 126] on li "ID card" at bounding box center [137, 125] width 108 height 11
type input "Id card"
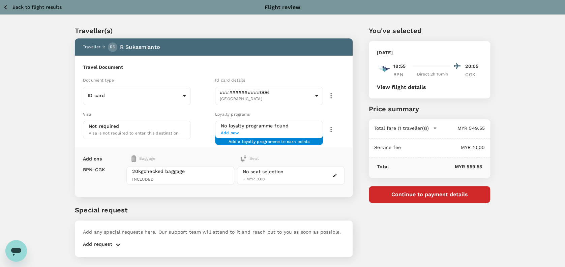
click at [178, 64] on h6 "Travel Document" at bounding box center [214, 67] width 262 height 7
drag, startPoint x: 250, startPoint y: 210, endPoint x: 261, endPoint y: 199, distance: 15.7
click at [261, 199] on div "Traveller(s) Traveller 1 : RS R Sukasmianto Travel Document Document type ID ca…" at bounding box center [206, 136] width 294 height 255
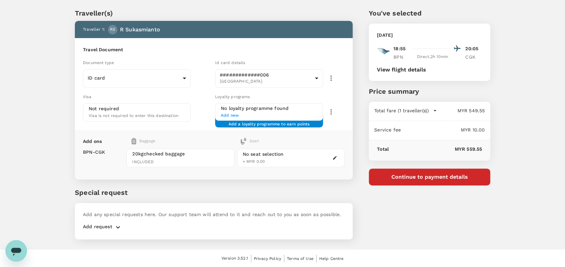
click at [111, 224] on p "Add request" at bounding box center [97, 227] width 29 height 8
click at [116, 224] on icon "button" at bounding box center [118, 227] width 8 height 8
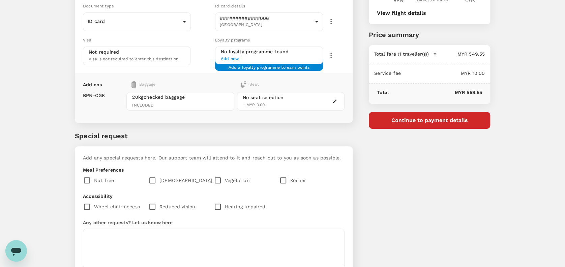
scroll to position [77, 0]
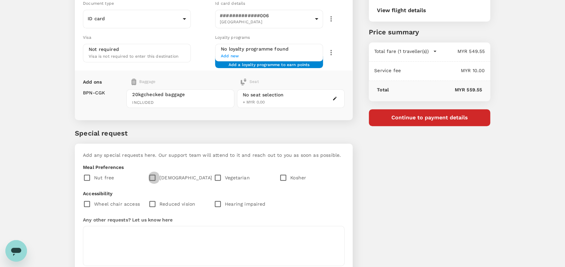
click at [152, 173] on input "checkbox" at bounding box center [153, 178] width 11 height 14
checkbox input "true"
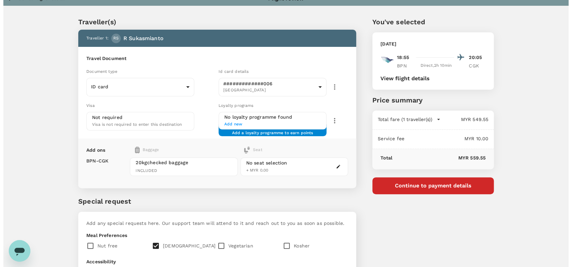
scroll to position [8, 0]
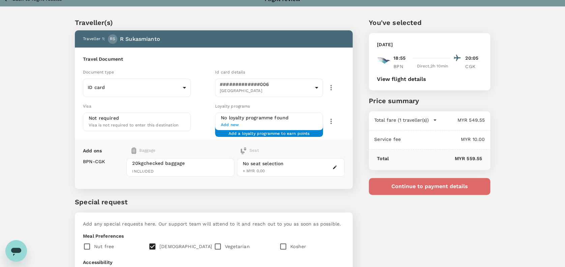
click at [443, 189] on button "Continue to payment details" at bounding box center [429, 186] width 121 height 17
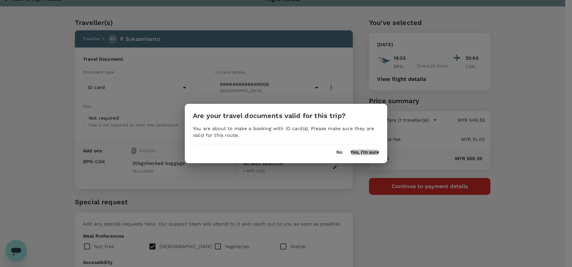
click at [364, 150] on button "Yes, I'm sure" at bounding box center [364, 152] width 29 height 5
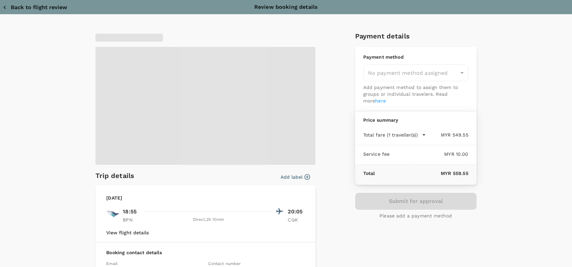
type input "9e254831-a140-43d4-90d9-f4bdc71b84d3"
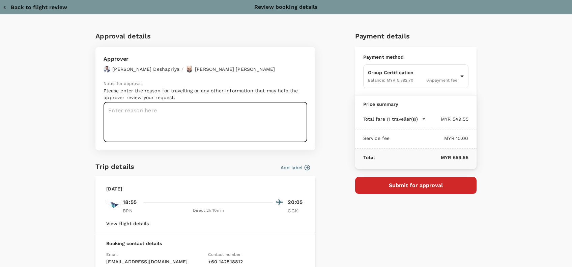
click at [111, 111] on textarea at bounding box center [205, 122] width 204 height 40
paste textarea "Hi @Hariz / @Chathuranga, Requesting your approval for the flight below: REMARK…"
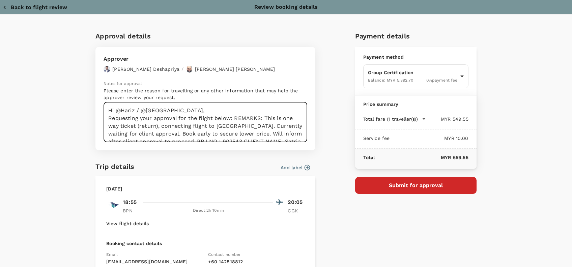
click at [232, 118] on textarea "Hi @Hariz / @Chathuranga, Requesting your approval for the flight below: REMARK…" at bounding box center [205, 122] width 204 height 40
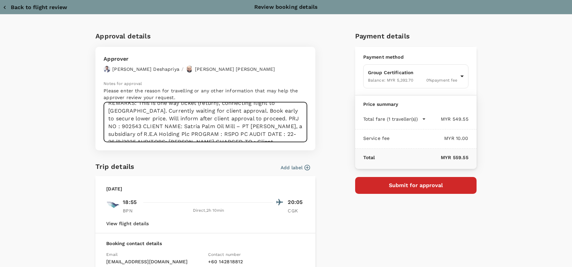
scroll to position [23, 0]
click at [138, 118] on textarea "Hi @Hariz / @Chathuranga, Requesting your approval for the flight below: REMARK…" at bounding box center [205, 122] width 204 height 40
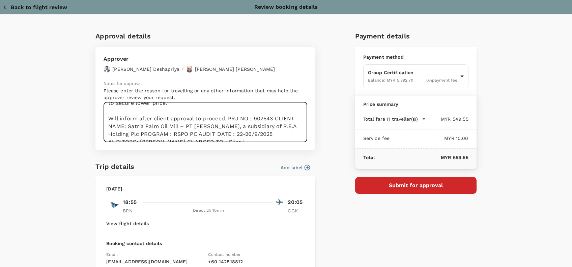
scroll to position [46, 0]
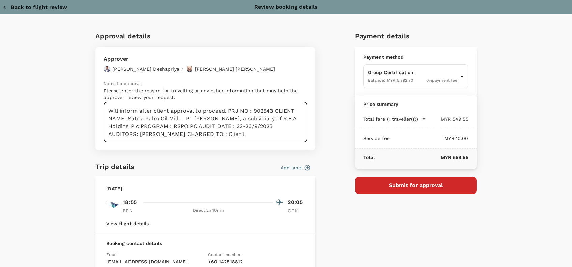
click at [226, 110] on textarea "Hi @Hariz / @Chathuranga, Requesting your approval for the flight below: REMARK…" at bounding box center [205, 122] width 204 height 40
click at [162, 128] on textarea "Hi @Hariz / @Chathuranga, Requesting your approval for the flight below: REMARK…" at bounding box center [205, 122] width 204 height 40
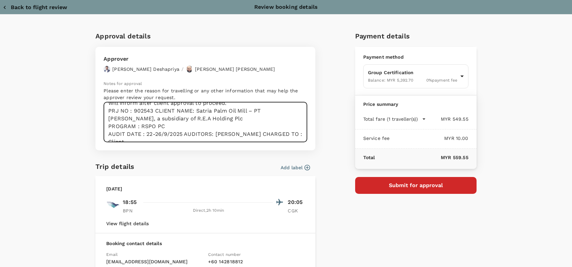
scroll to position [62, 0]
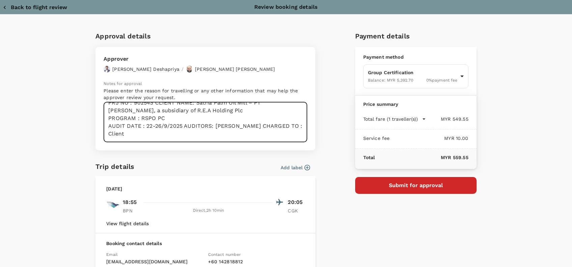
click at [179, 126] on textarea "Hi @Hariz / @Chathuranga, Requesting your approval for the flight below: REMARK…" at bounding box center [205, 122] width 204 height 40
click at [169, 133] on textarea "Hi @Hariz / @Chathuranga, Requesting your approval for the flight below: REMARK…" at bounding box center [205, 122] width 204 height 40
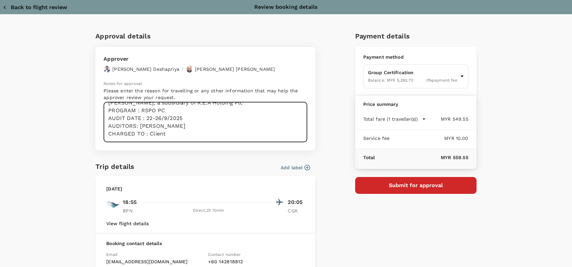
drag, startPoint x: 166, startPoint y: 124, endPoint x: 137, endPoint y: 124, distance: 29.0
click at [137, 124] on textarea "Hi @Hariz / @Chathuranga, Requesting your approval for the flight below: REMARK…" at bounding box center [205, 122] width 204 height 40
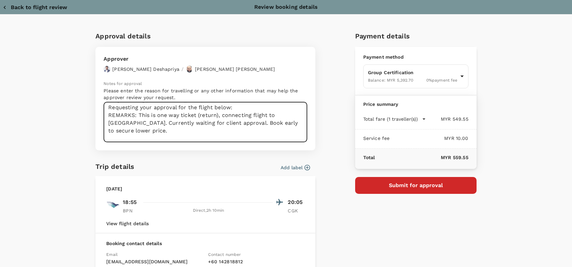
scroll to position [0, 0]
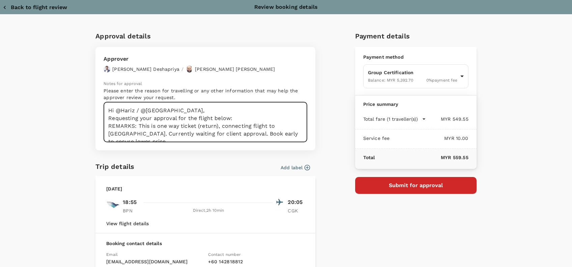
type textarea "Hi @Hariz / @Chathuranga, Requesting your approval for the flight below: REMARK…"
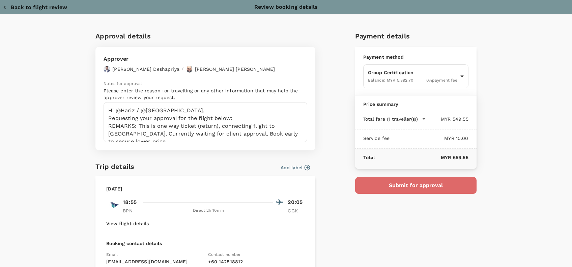
click at [412, 185] on button "Submit for approval" at bounding box center [415, 185] width 121 height 17
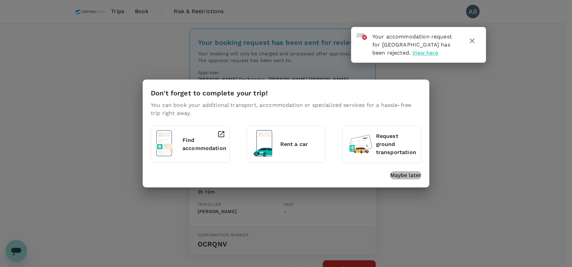
click at [415, 173] on p "Maybe later" at bounding box center [405, 175] width 31 height 8
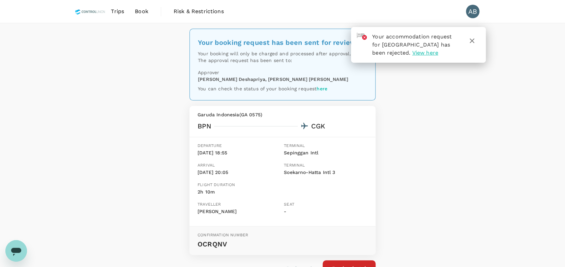
click at [499, 100] on div "Your booking request has been sent for review Your booking will only be charged…" at bounding box center [282, 160] width 565 height 275
click at [138, 14] on span "Book" at bounding box center [141, 11] width 13 height 8
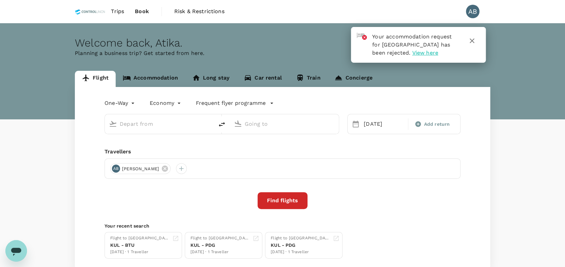
type input "Balikpapan, [GEOGRAPHIC_DATA] (any)"
type input "Soekarno-Hatta Intl (CGK)"
type input "Balikpapan, [GEOGRAPHIC_DATA] (any)"
type input "Soekarno-Hatta Intl (CGK)"
